Goal: Transaction & Acquisition: Purchase product/service

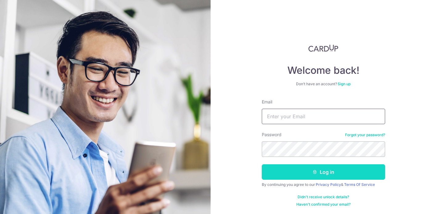
type input "[EMAIL_ADDRESS][DOMAIN_NAME]"
click at [320, 170] on button "Log in" at bounding box center [323, 171] width 123 height 15
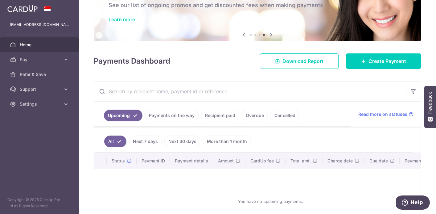
scroll to position [49, 0]
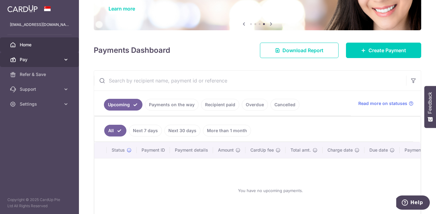
click at [61, 60] on link "Pay" at bounding box center [39, 59] width 79 height 15
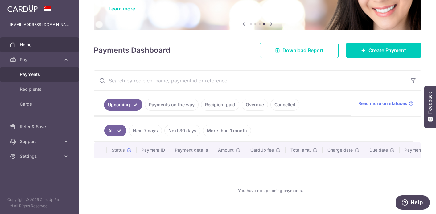
click at [40, 76] on span "Payments" at bounding box center [40, 74] width 41 height 6
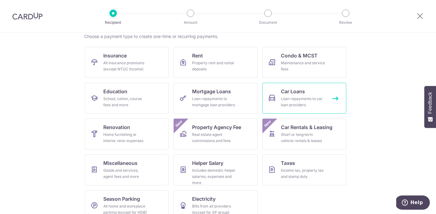
scroll to position [57, 0]
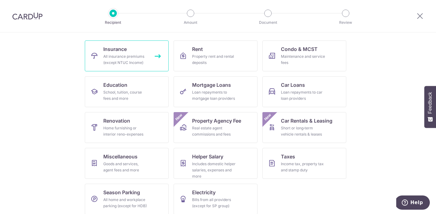
click at [134, 62] on div "All insurance premiums (except NTUC Income)" at bounding box center [125, 59] width 44 height 12
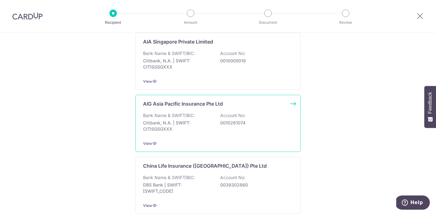
scroll to position [120, 0]
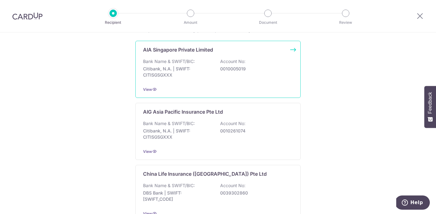
click at [231, 81] on div "AIA Singapore Private Limited Bank Name & SWIFT/BIC: Citibank, N.A. | SWIFT: CI…" at bounding box center [217, 69] width 165 height 57
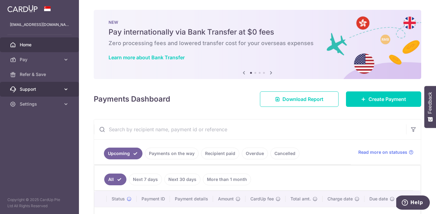
click at [60, 90] on span "Support" at bounding box center [40, 89] width 41 height 6
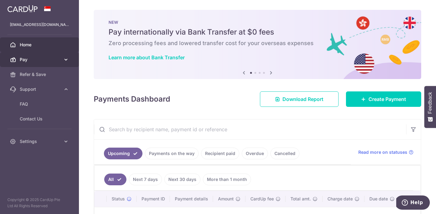
click at [58, 59] on span "Pay" at bounding box center [40, 59] width 41 height 6
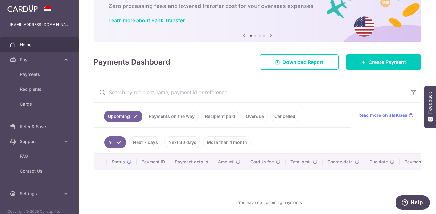
scroll to position [88, 0]
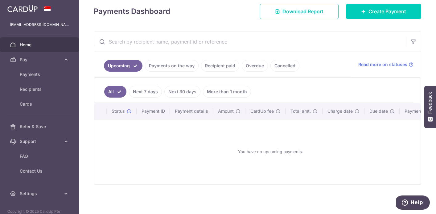
click at [221, 96] on link "More than 1 month" at bounding box center [227, 92] width 48 height 12
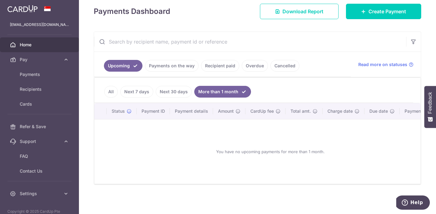
click at [172, 91] on link "Next 30 days" at bounding box center [174, 92] width 36 height 12
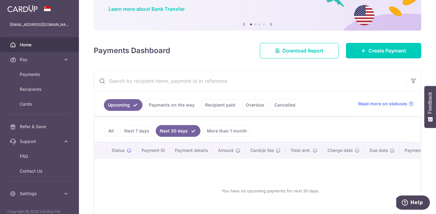
scroll to position [39, 0]
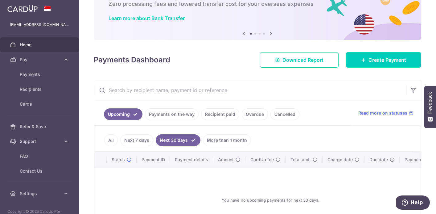
click at [114, 139] on link "All" at bounding box center [111, 140] width 14 height 12
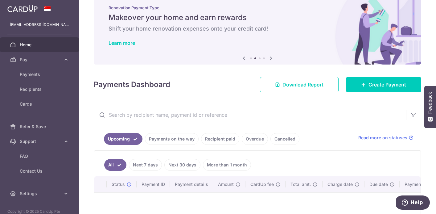
scroll to position [0, 0]
